Goal: Task Accomplishment & Management: Manage account settings

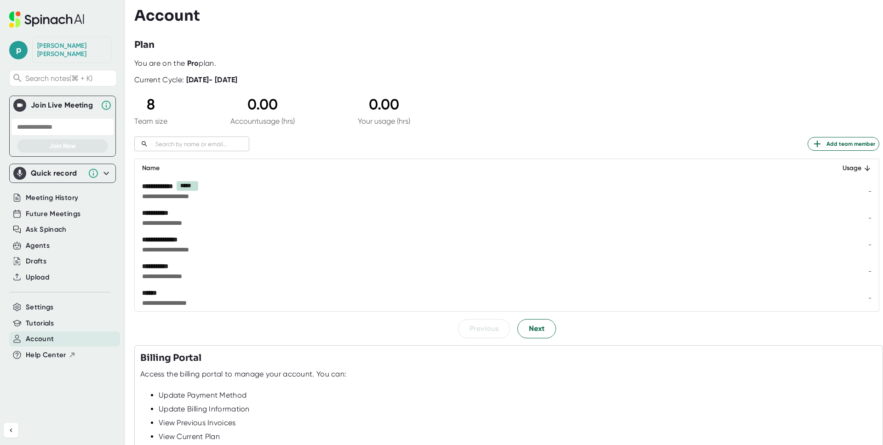
scroll to position [116, 0]
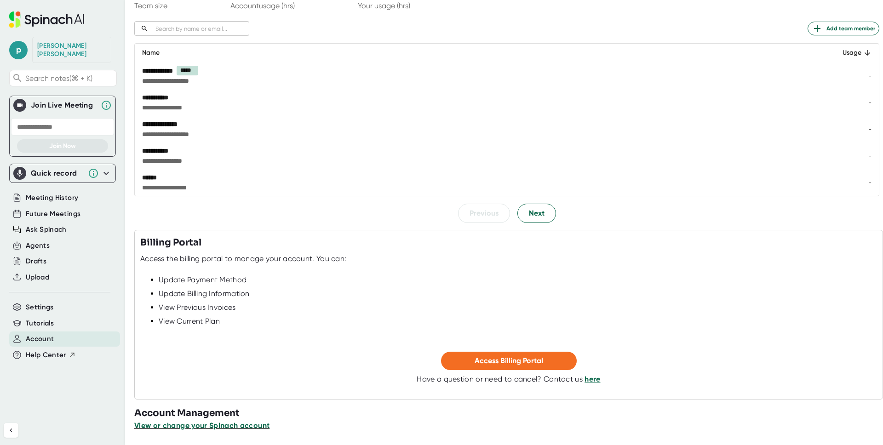
click at [234, 425] on span "View or change your Spinach account" at bounding box center [201, 425] width 135 height 9
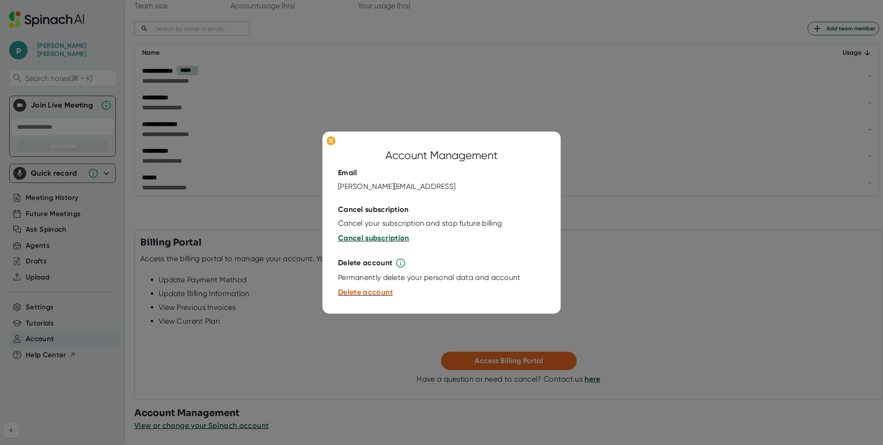
click at [393, 236] on span "Cancel subscription" at bounding box center [373, 238] width 71 height 9
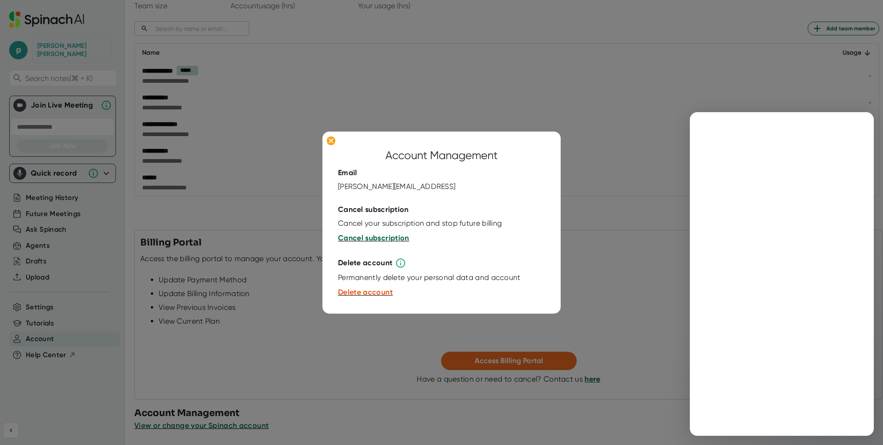
scroll to position [0, 0]
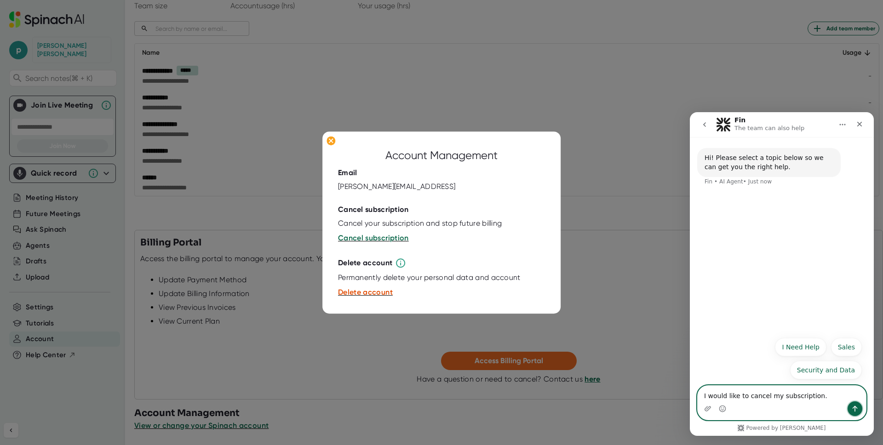
click at [858, 410] on button "Send a message…" at bounding box center [854, 408] width 15 height 15
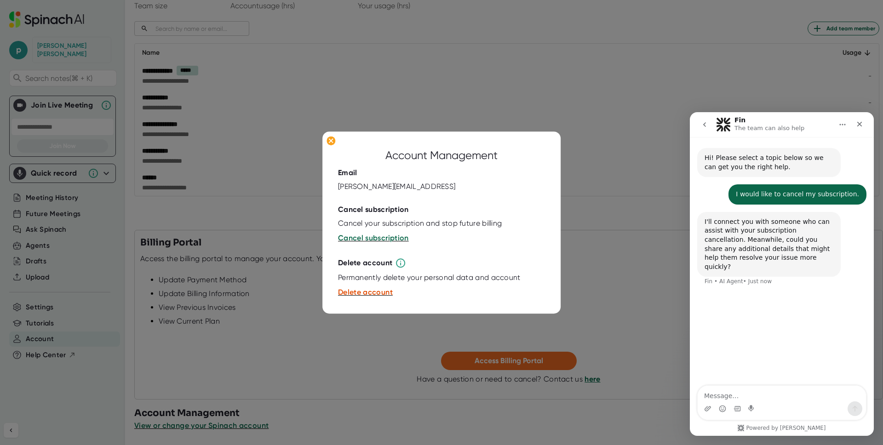
click at [245, 213] on div at bounding box center [441, 222] width 883 height 445
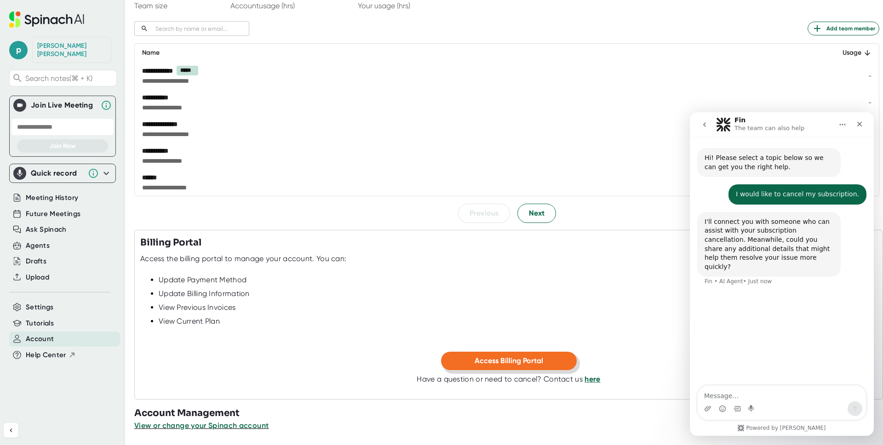
click at [506, 362] on span "Access Billing Portal" at bounding box center [508, 360] width 68 height 9
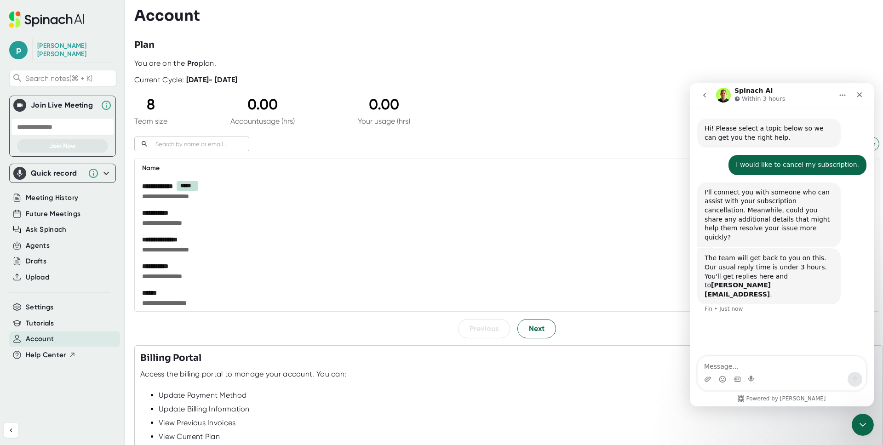
scroll to position [116, 0]
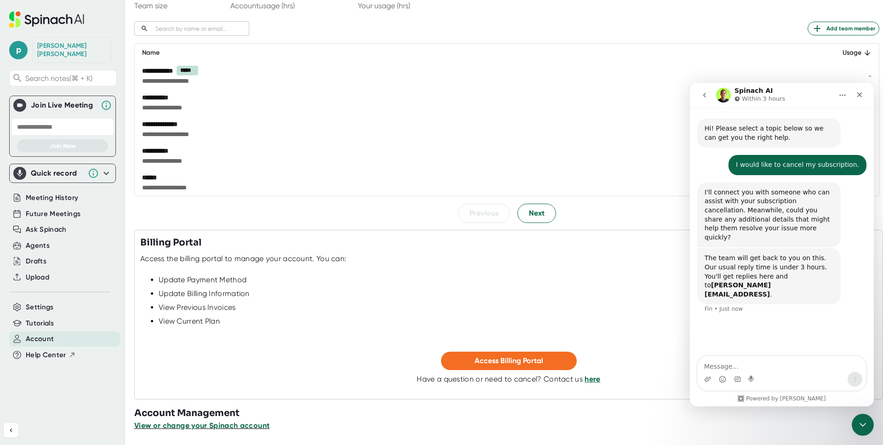
click at [224, 427] on span "View or change your Spinach account" at bounding box center [201, 425] width 135 height 9
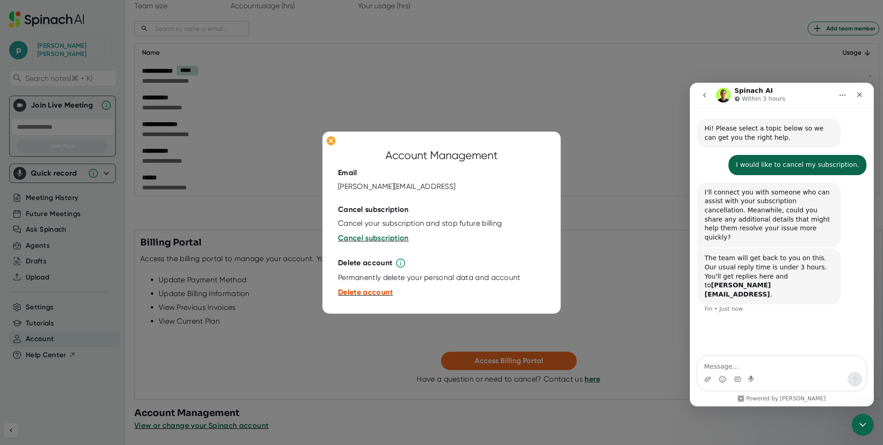
click at [375, 293] on span "Delete account" at bounding box center [365, 292] width 55 height 9
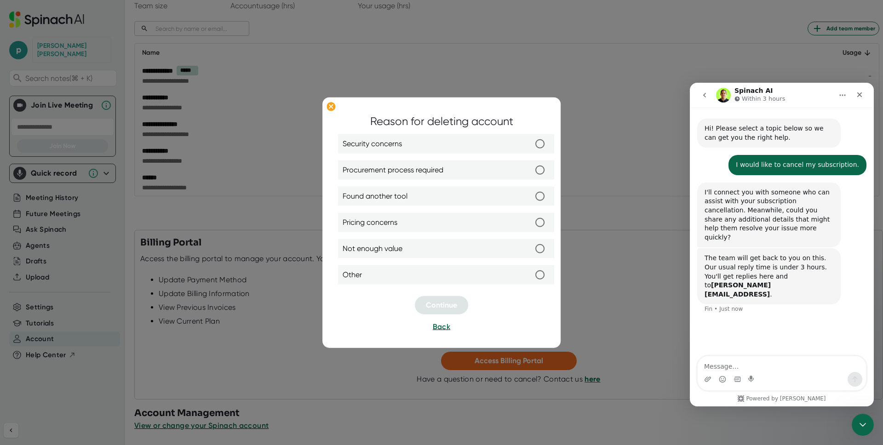
click at [506, 200] on label "Found another tool" at bounding box center [445, 196] width 207 height 19
click at [530, 200] on input "Found another tool" at bounding box center [539, 196] width 19 height 19
radio input "true"
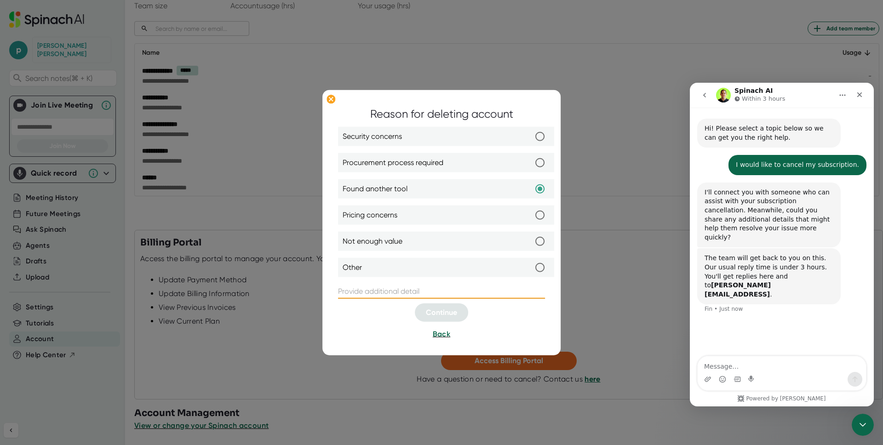
click at [444, 294] on input "text" at bounding box center [441, 291] width 207 height 15
type input "google meet auto records and chatgpt for knowledgebank"
click at [436, 319] on button "Continue" at bounding box center [441, 312] width 53 height 18
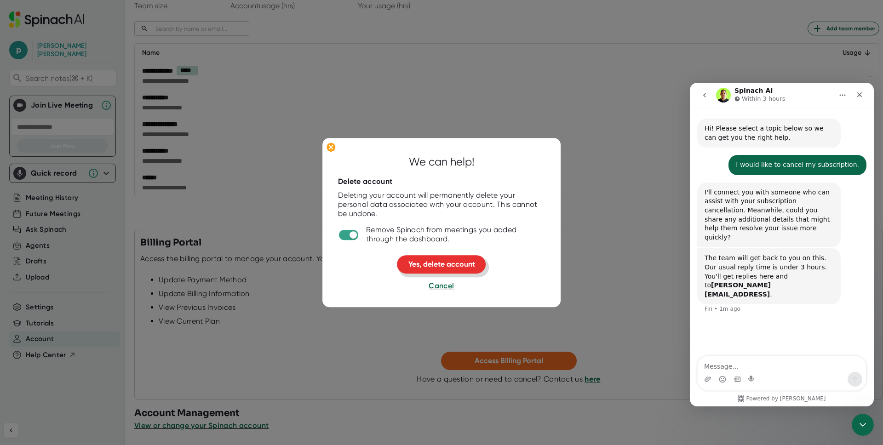
click at [450, 263] on span "Yes, delete account" at bounding box center [441, 264] width 67 height 9
click at [728, 232] on div "I'll connect you with someone who can assist with your subscription cancellatio…" at bounding box center [768, 215] width 129 height 54
